Goal: Register for event/course

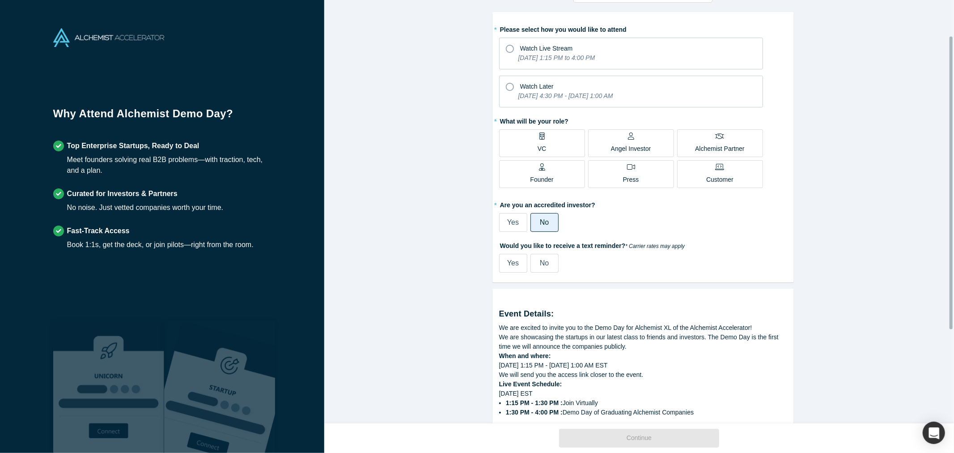
scroll to position [38, 0]
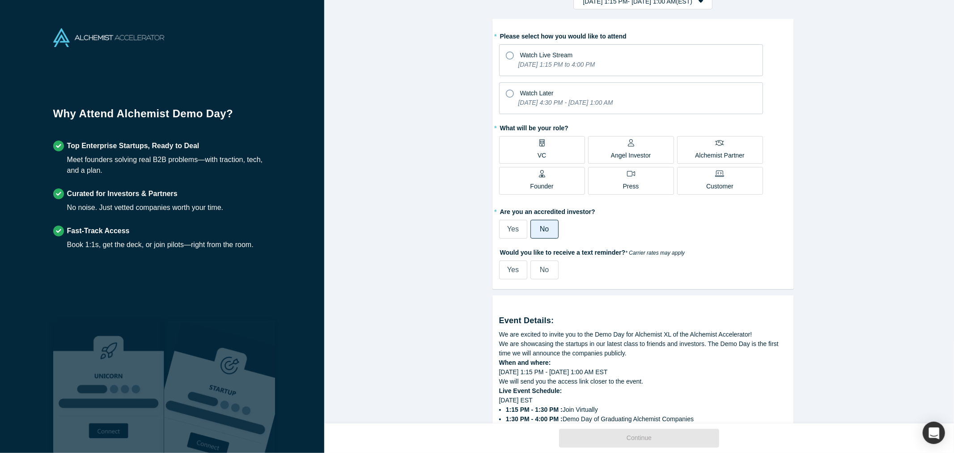
click at [503, 273] on label "Yes" at bounding box center [513, 269] width 28 height 19
click at [0, 0] on input "Yes" at bounding box center [0, 0] width 0 height 0
select select "US"
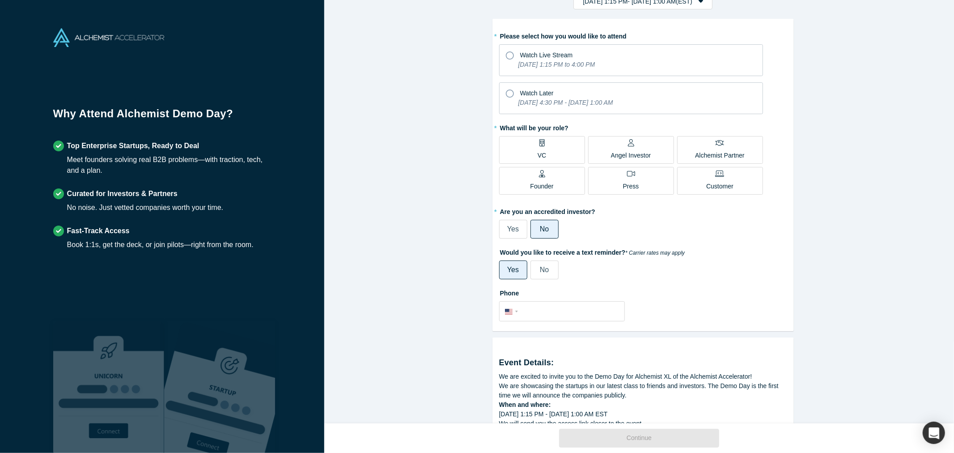
click at [528, 193] on label "Founder" at bounding box center [542, 181] width 86 height 28
click at [0, 0] on input "Founder" at bounding box center [0, 0] width 0 height 0
click at [506, 55] on icon at bounding box center [510, 55] width 8 height 8
click at [0, 0] on input "Watch Live Stream [DATE] 1:15 PM to 4:00 PM" at bounding box center [0, 0] width 0 height 0
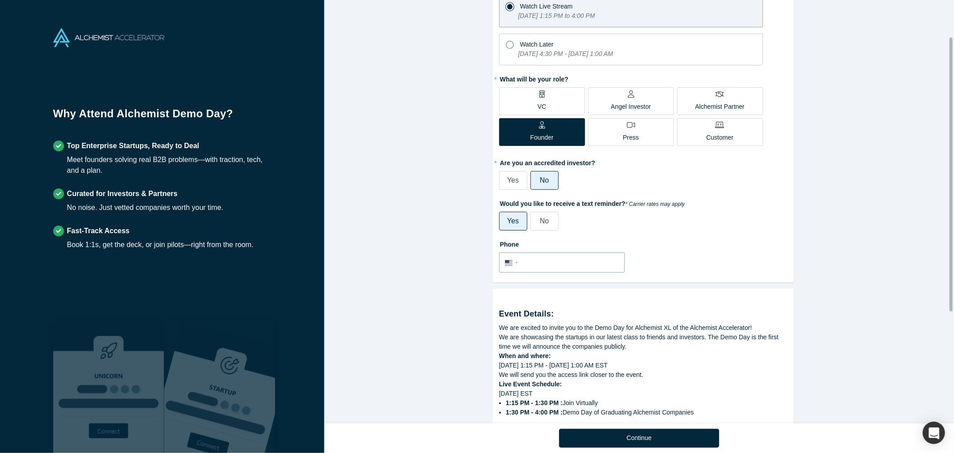
scroll to position [88, 0]
click at [542, 258] on input "tel" at bounding box center [570, 261] width 98 height 13
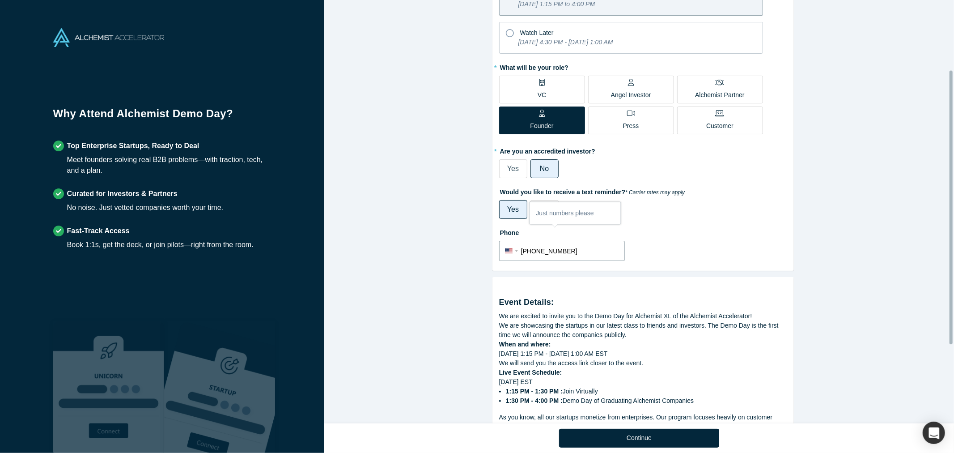
scroll to position [229, 0]
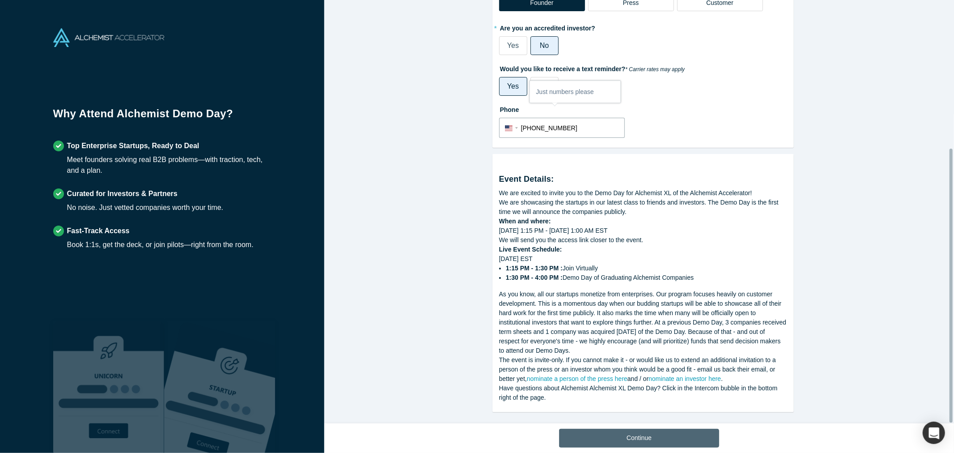
type input "[PHONE_NUMBER]"
click at [668, 441] on button "Continue" at bounding box center [639, 437] width 160 height 19
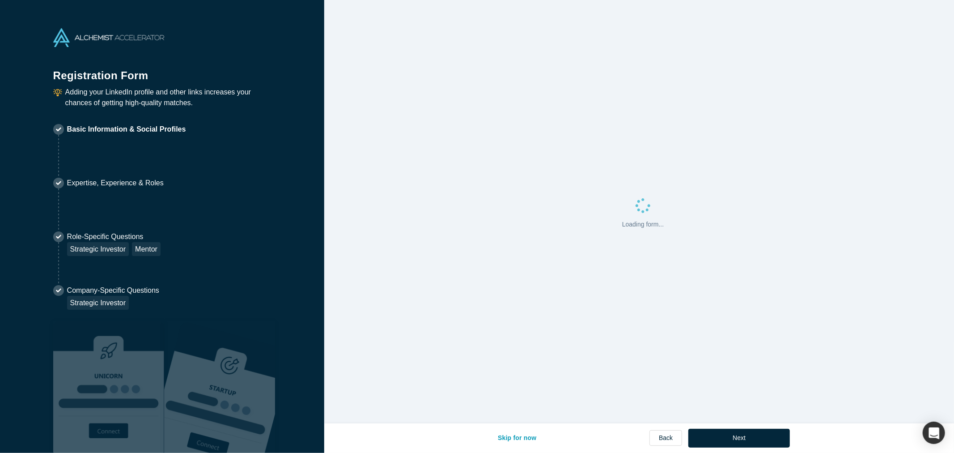
select select "US"
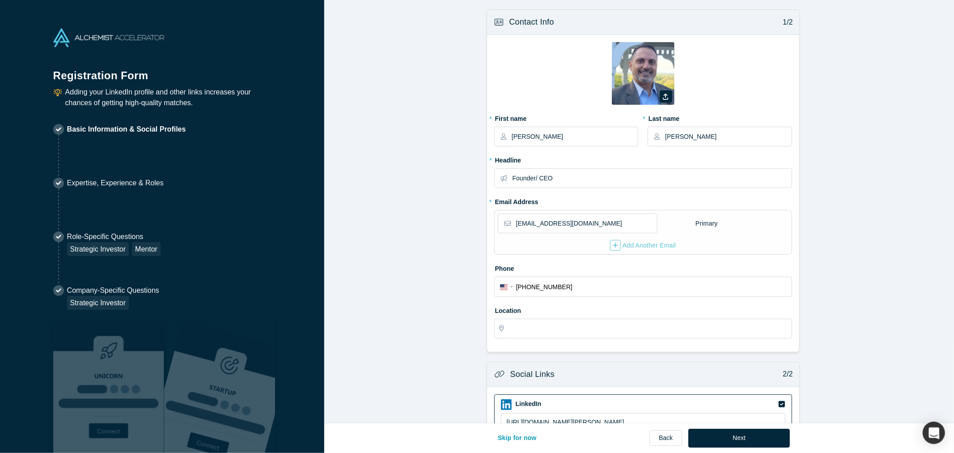
type input "[GEOGRAPHIC_DATA], [GEOGRAPHIC_DATA], [GEOGRAPHIC_DATA]"
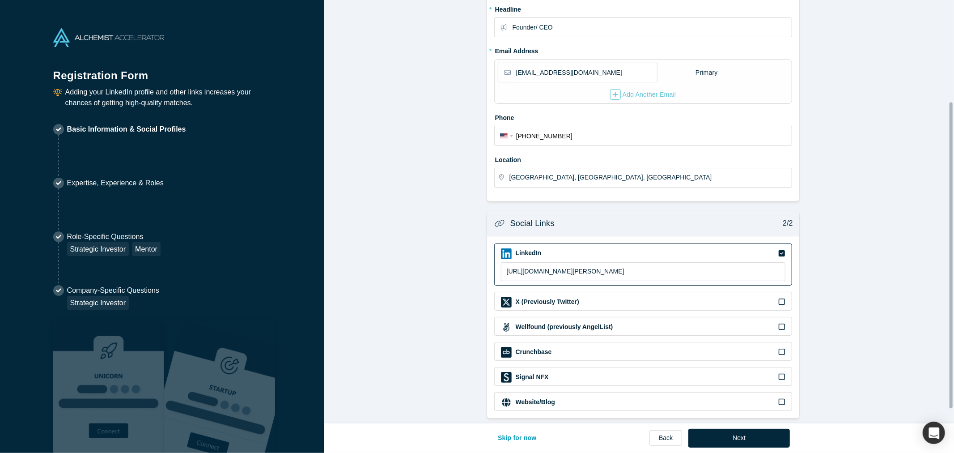
scroll to position [159, 0]
click at [758, 435] on button "Next" at bounding box center [739, 437] width 102 height 19
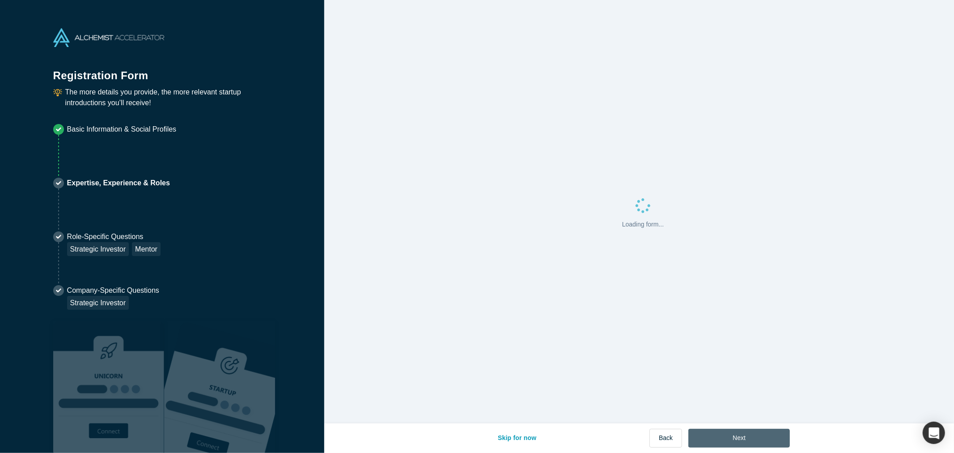
scroll to position [0, 0]
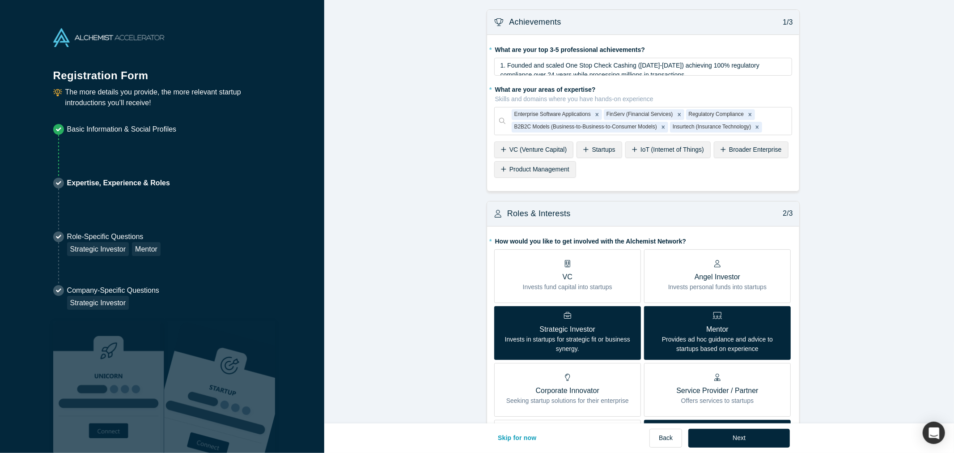
click at [536, 333] on p "Strategic Investor" at bounding box center [567, 329] width 133 height 11
click at [0, 0] on input "Strategic Investor Invests in startups for strategic fit or business synergy." at bounding box center [0, 0] width 0 height 0
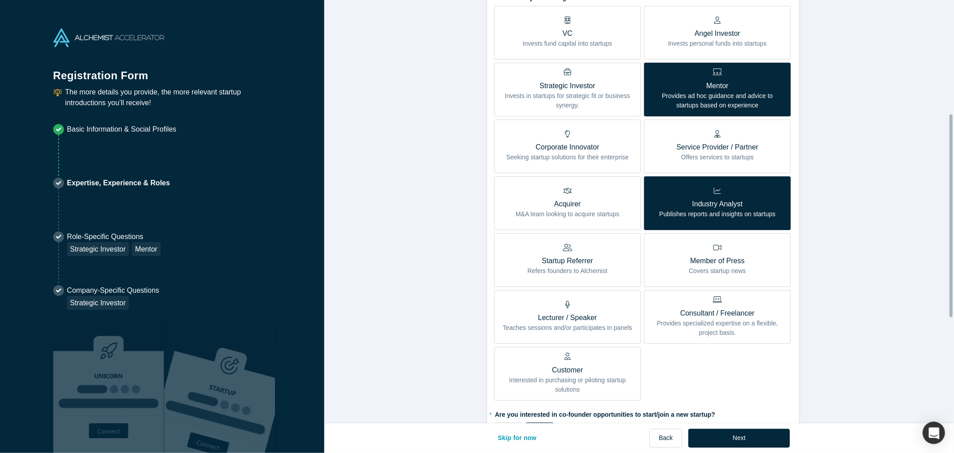
scroll to position [248, 0]
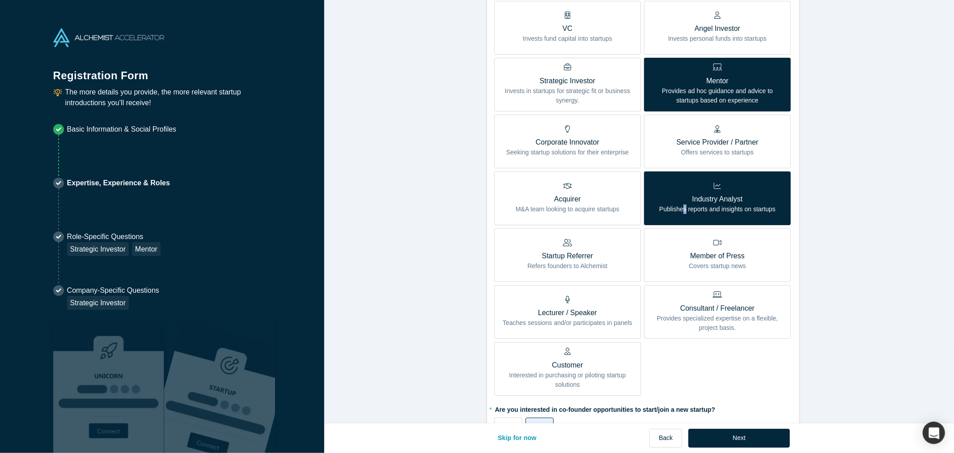
click at [681, 205] on p "Publishes reports and insights on startups" at bounding box center [717, 208] width 116 height 9
click at [716, 193] on div "Industry Analyst Publishes reports and insights on startups" at bounding box center [717, 198] width 116 height 32
click at [0, 0] on input "Industry Analyst Publishes reports and insights on startups" at bounding box center [0, 0] width 0 height 0
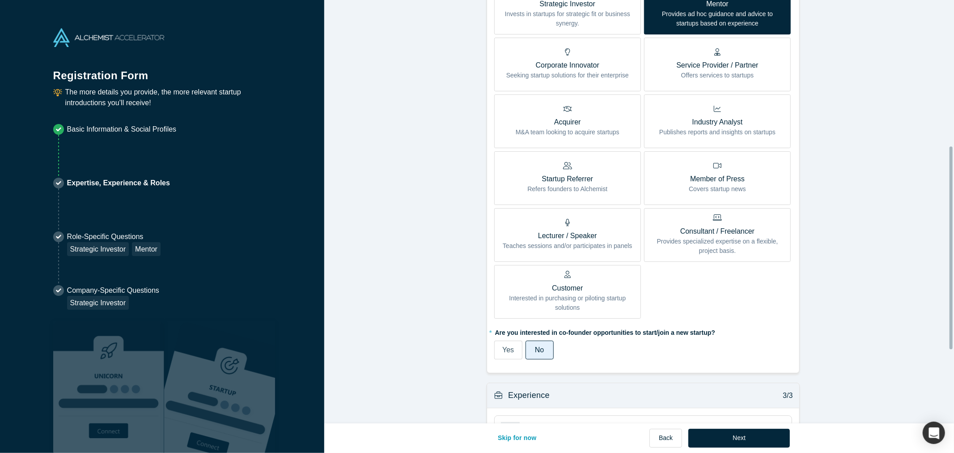
scroll to position [397, 0]
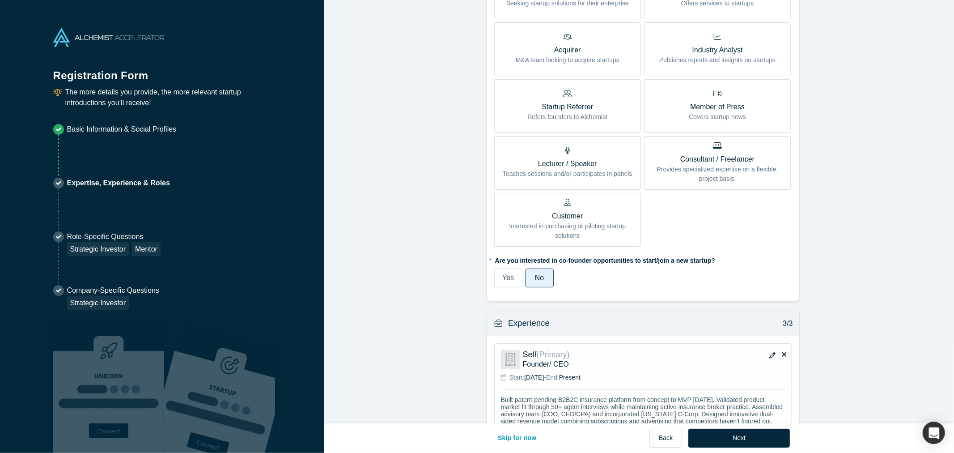
click at [513, 280] on label "Yes" at bounding box center [508, 277] width 28 height 19
click at [0, 0] on input "Yes" at bounding box center [0, 0] width 0 height 0
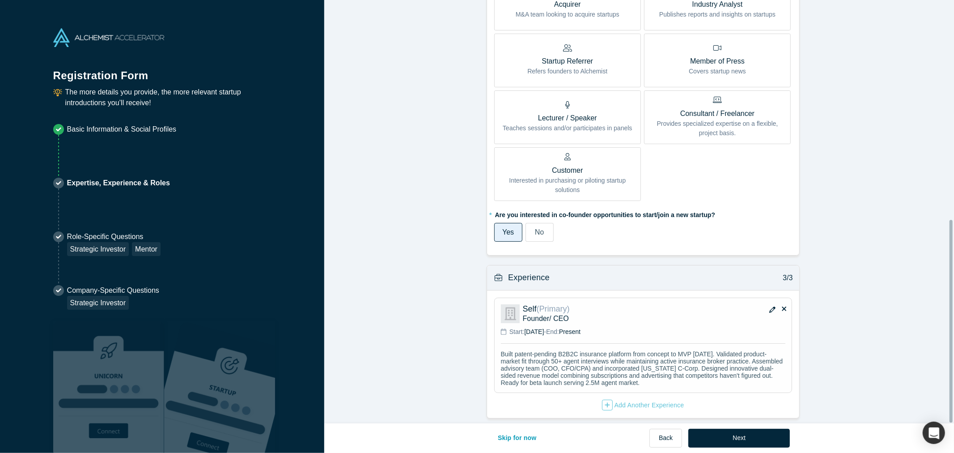
scroll to position [458, 0]
click at [744, 449] on div "Skip for now Back Next" at bounding box center [638, 438] width 301 height 30
click at [741, 437] on button "Next" at bounding box center [739, 437] width 102 height 19
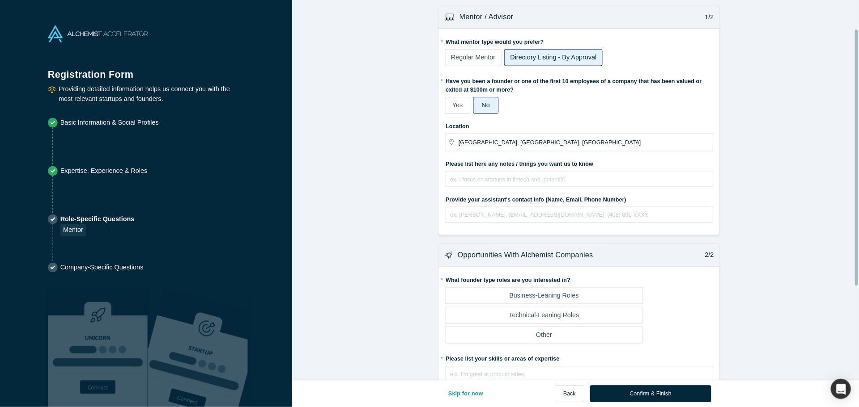
scroll to position [0, 0]
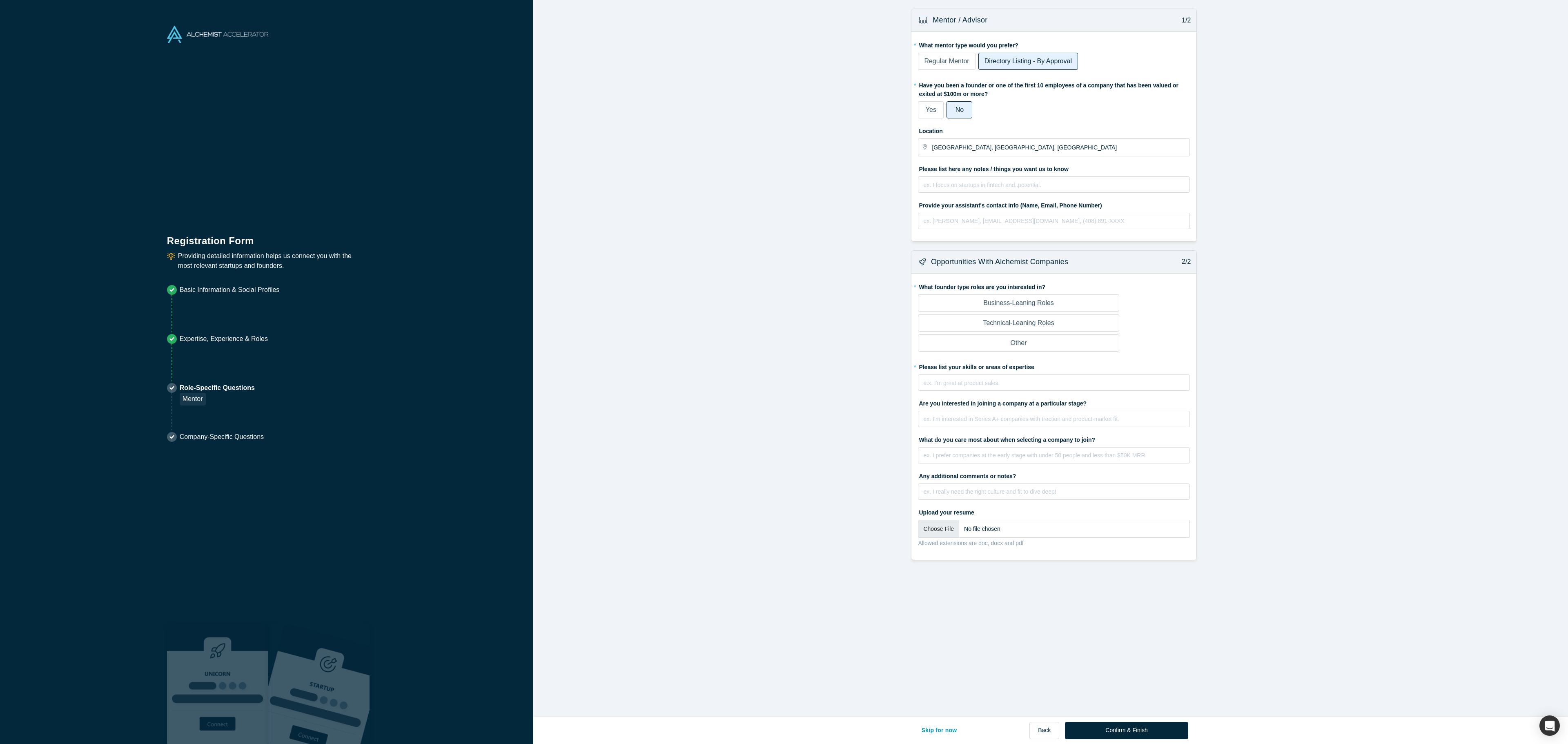
drag, startPoint x: 826, startPoint y: 0, endPoint x: 465, endPoint y: 247, distance: 437.4
click at [465, 247] on div "Registration Form Providing detailed information helps us connect you with the …" at bounding box center [267, 372] width 533 height 744
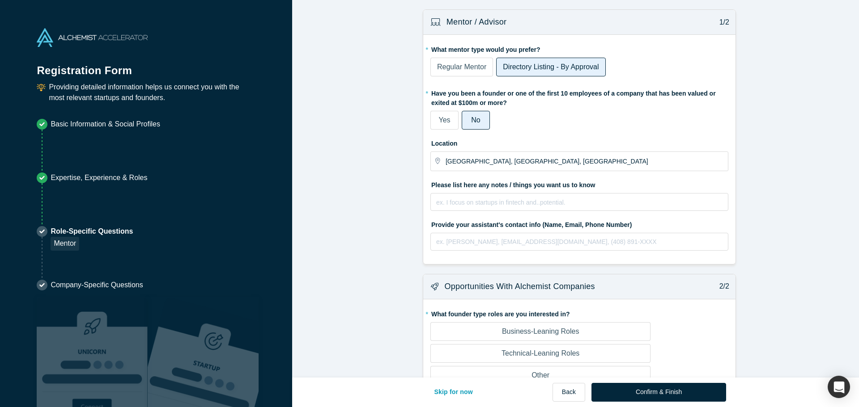
drag, startPoint x: 1657, startPoint y: 0, endPoint x: 370, endPoint y: 199, distance: 1302.5
click at [370, 199] on form "Mentor / Advisor 1/2 * What mentor type would you prefer? Regular Mentor Direct…" at bounding box center [579, 311] width 574 height 604
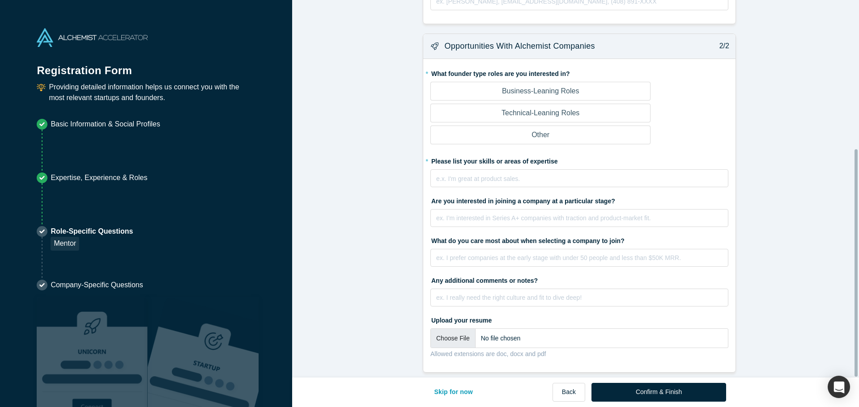
scroll to position [247, 0]
click at [568, 389] on button "Back" at bounding box center [568, 392] width 33 height 19
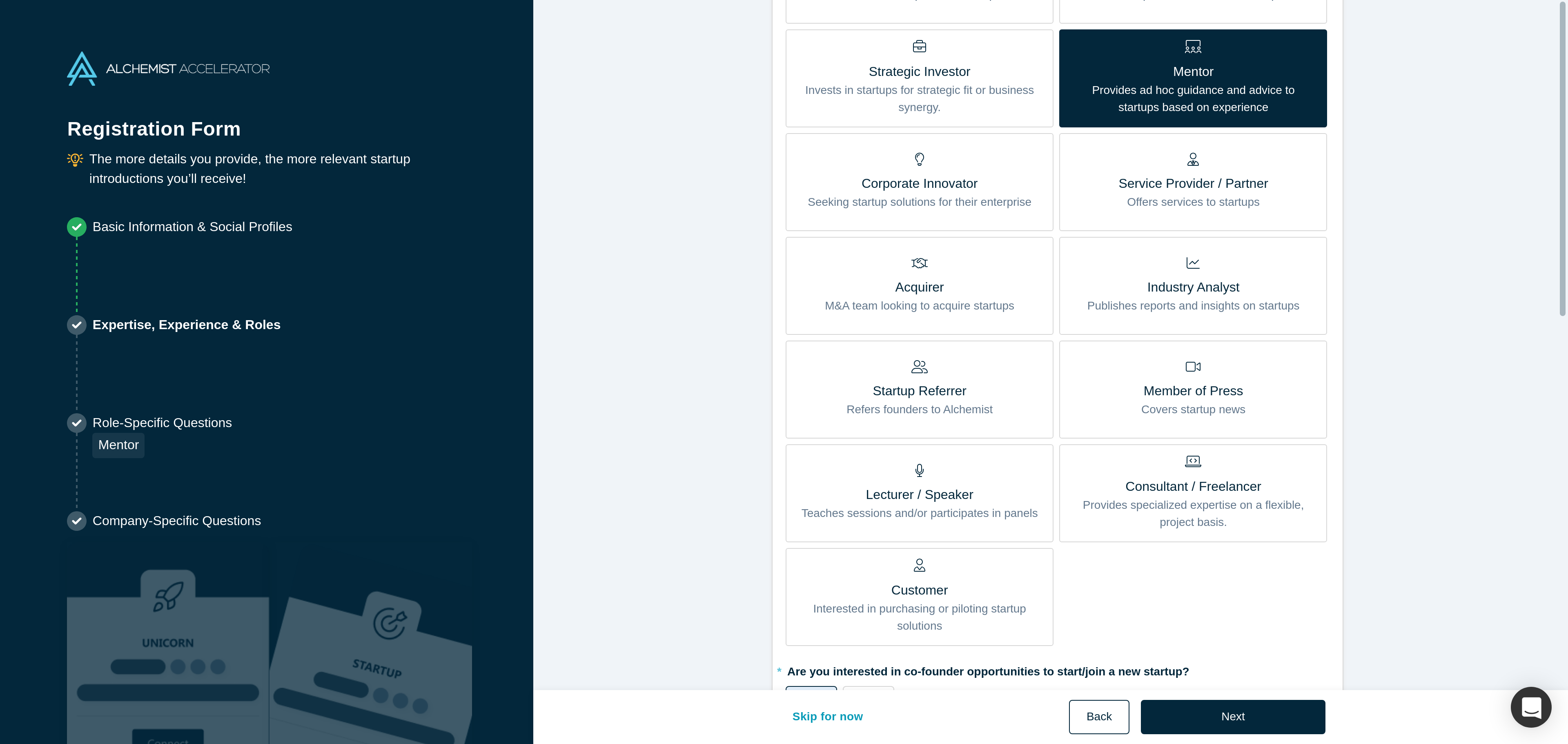
scroll to position [0, 0]
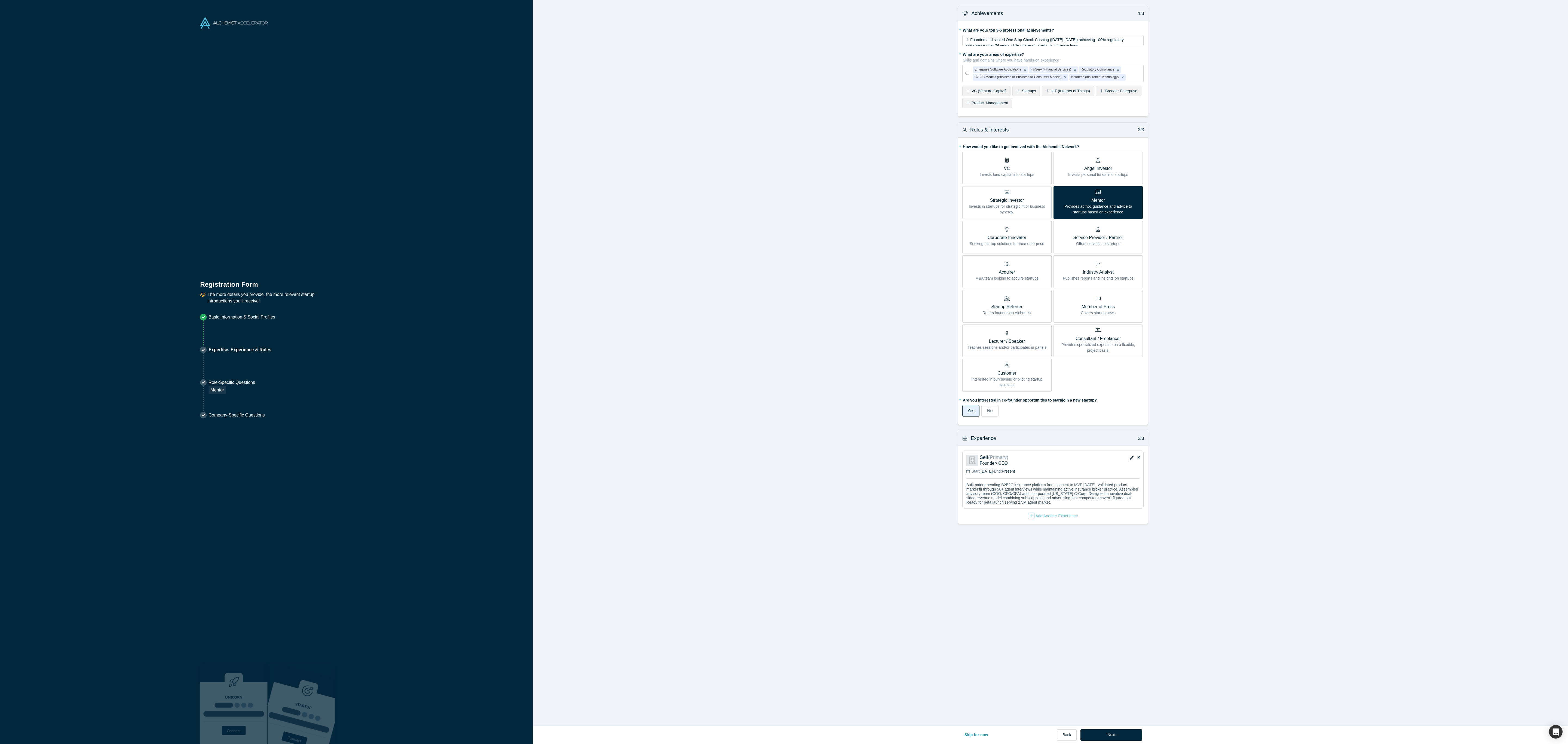
drag, startPoint x: 513, startPoint y: 0, endPoint x: 1253, endPoint y: 573, distance: 935.9
click at [580, 275] on div "Achievements 1/3 * What are your top 3-5 professional achievements? 1. Founded …" at bounding box center [1053, 365] width 1040 height 731
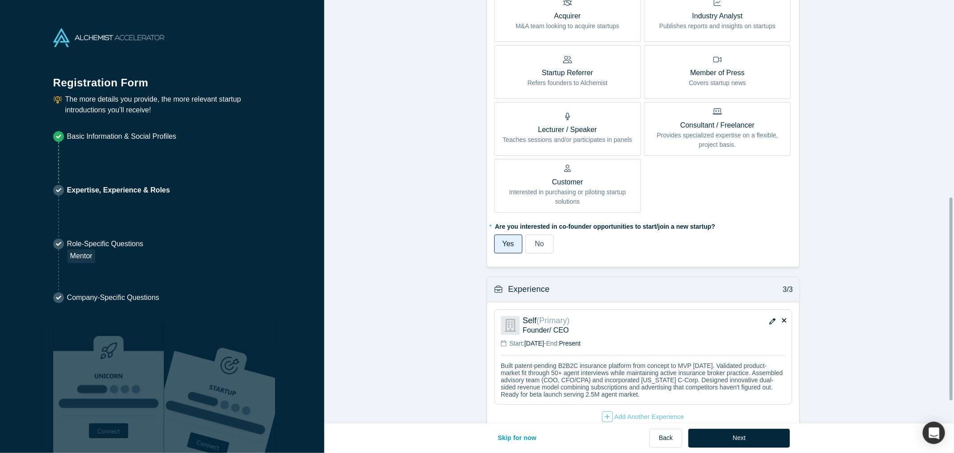
scroll to position [458, 0]
